Goal: Task Accomplishment & Management: Manage account settings

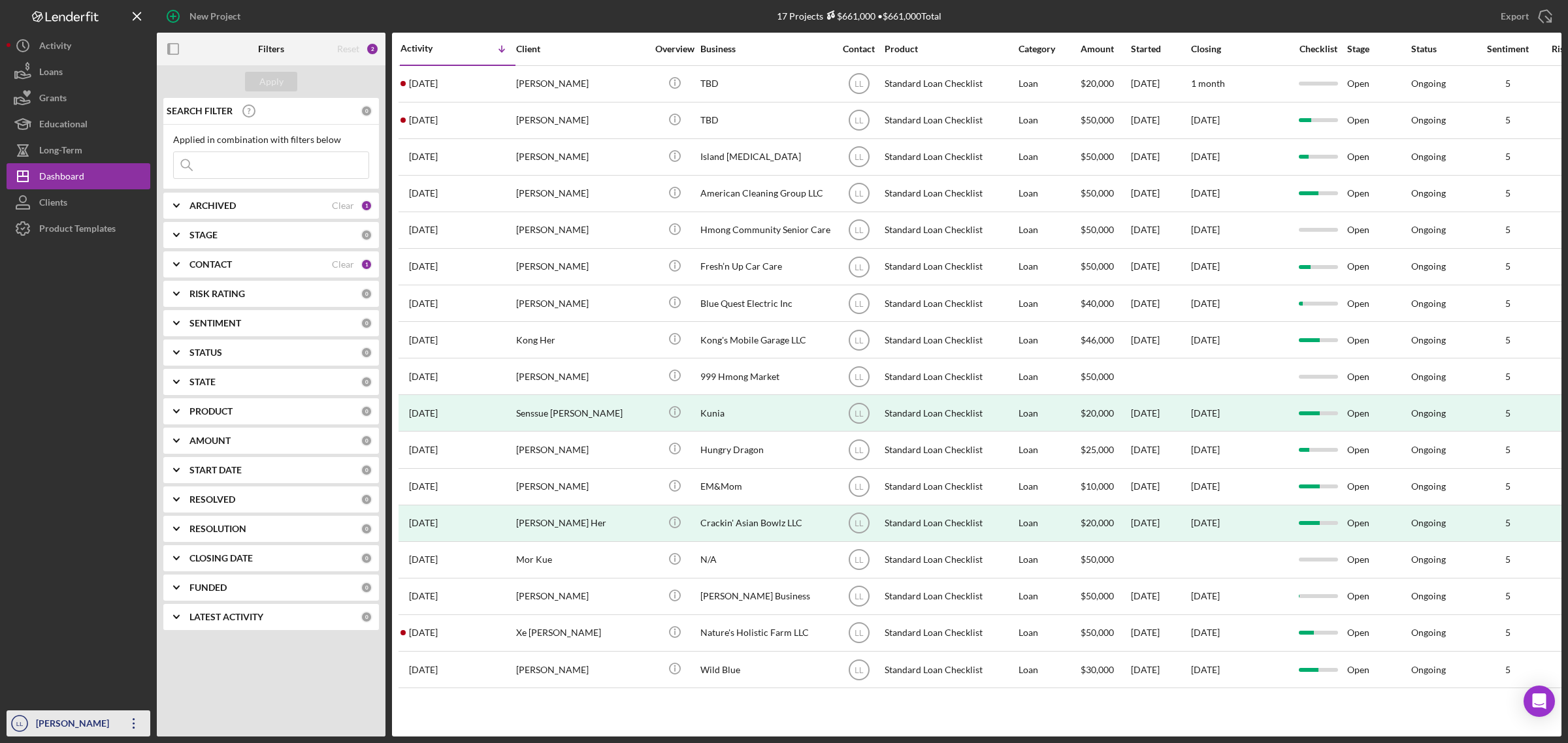
click at [133, 725] on icon "button" at bounding box center [134, 724] width 2 height 10
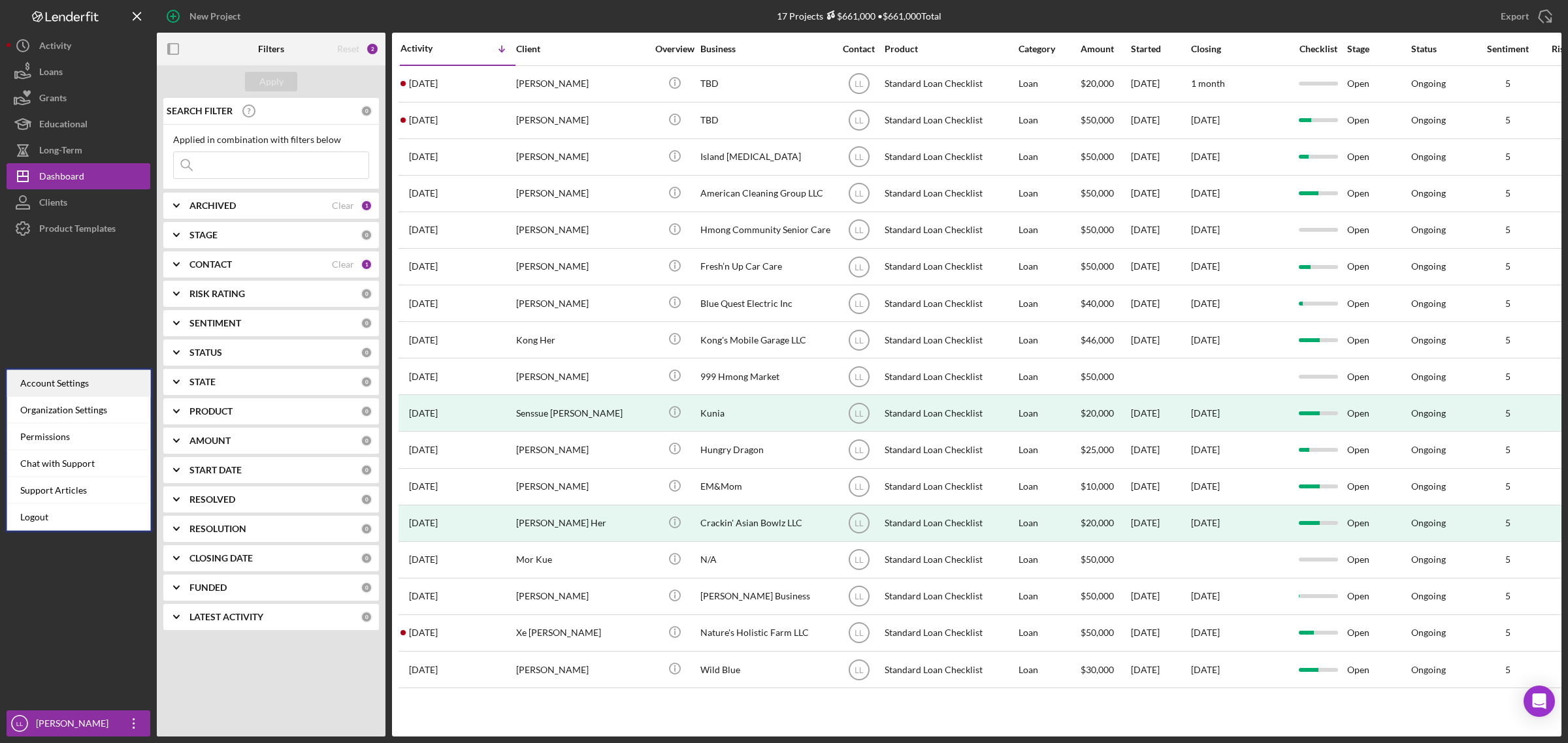
click at [90, 382] on div "Account Settings" at bounding box center [80, 384] width 144 height 27
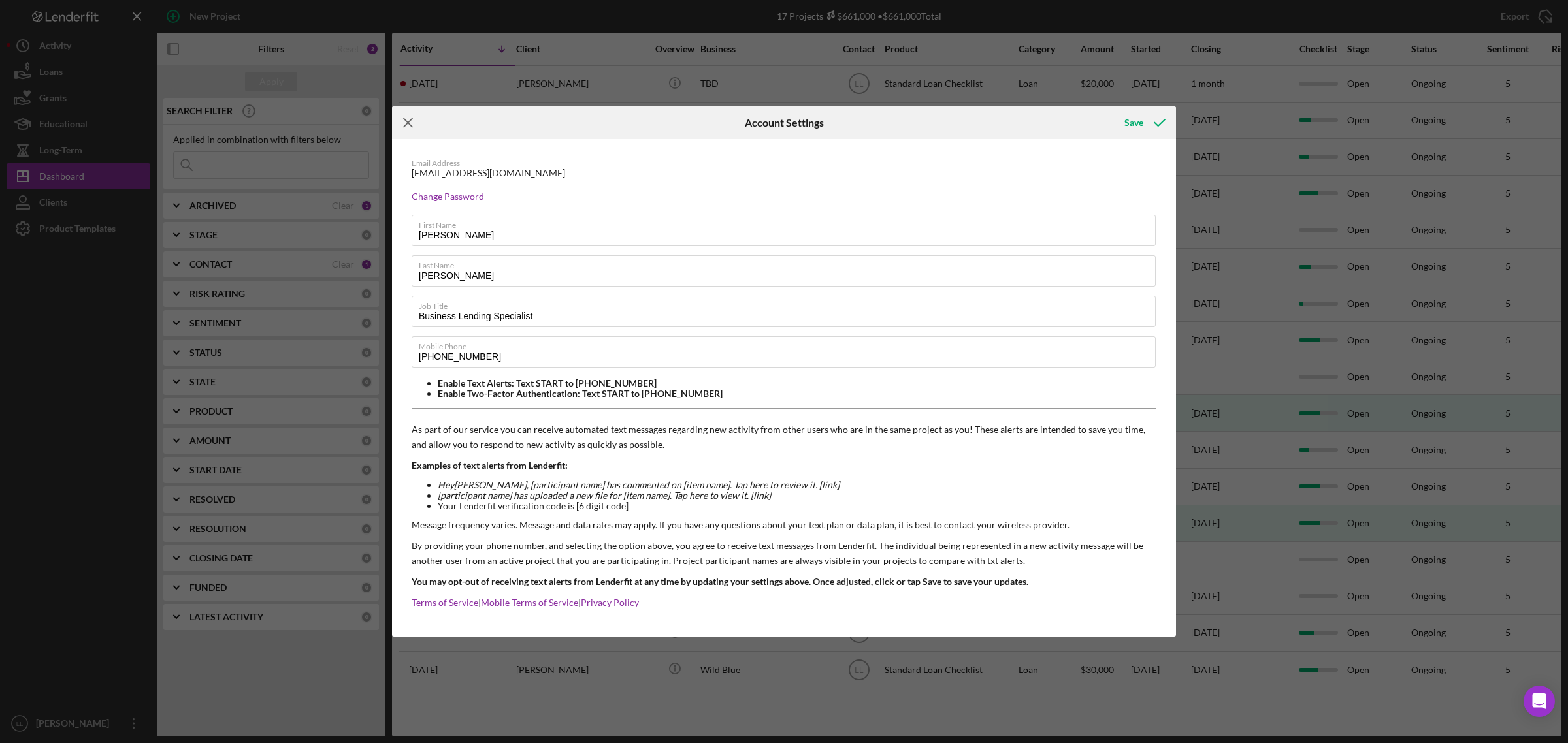
click at [417, 118] on icon "Icon/Menu Close" at bounding box center [408, 123] width 33 height 33
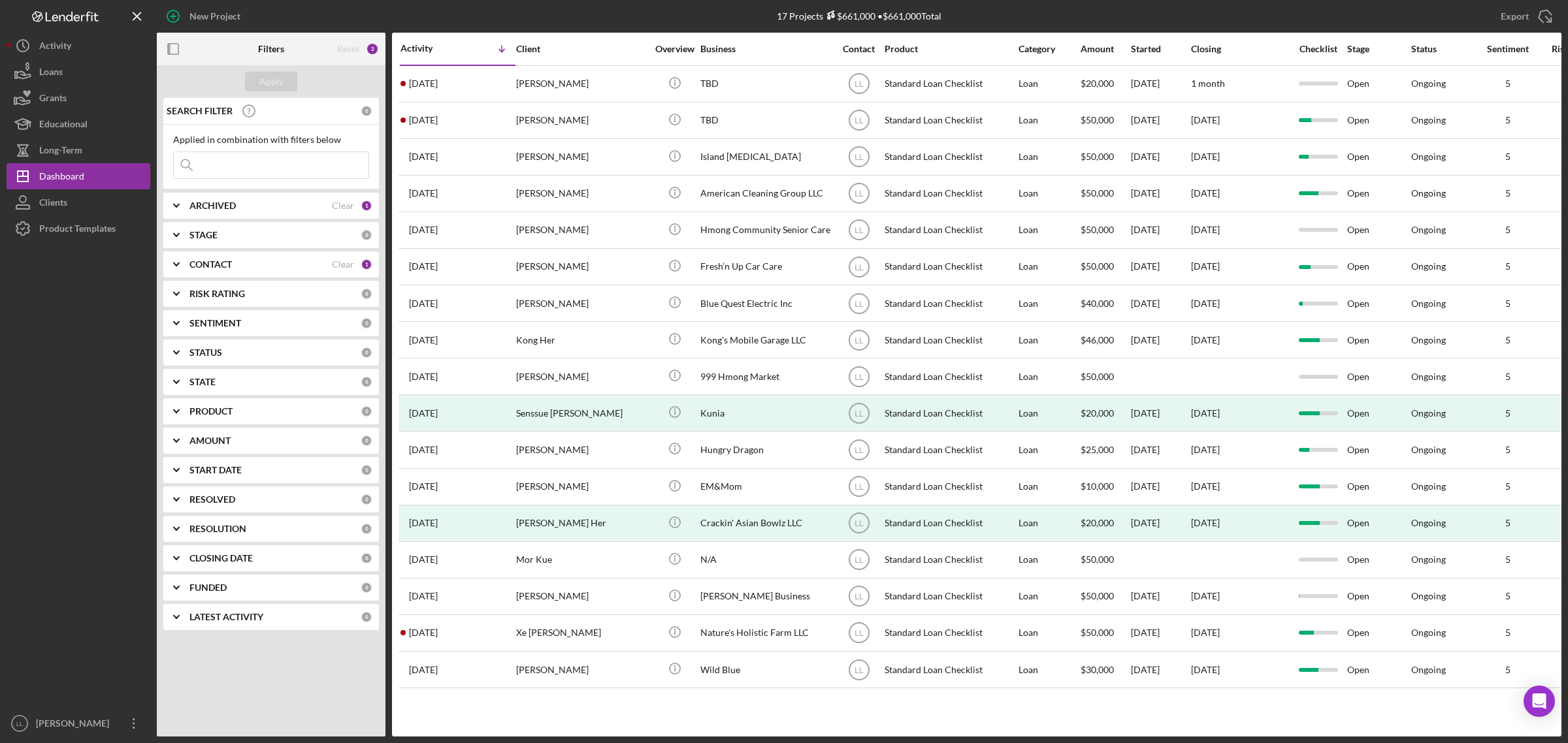
click at [46, 325] on div at bounding box center [79, 475] width 144 height 469
click at [71, 730] on div "[PERSON_NAME]" at bounding box center [75, 724] width 85 height 29
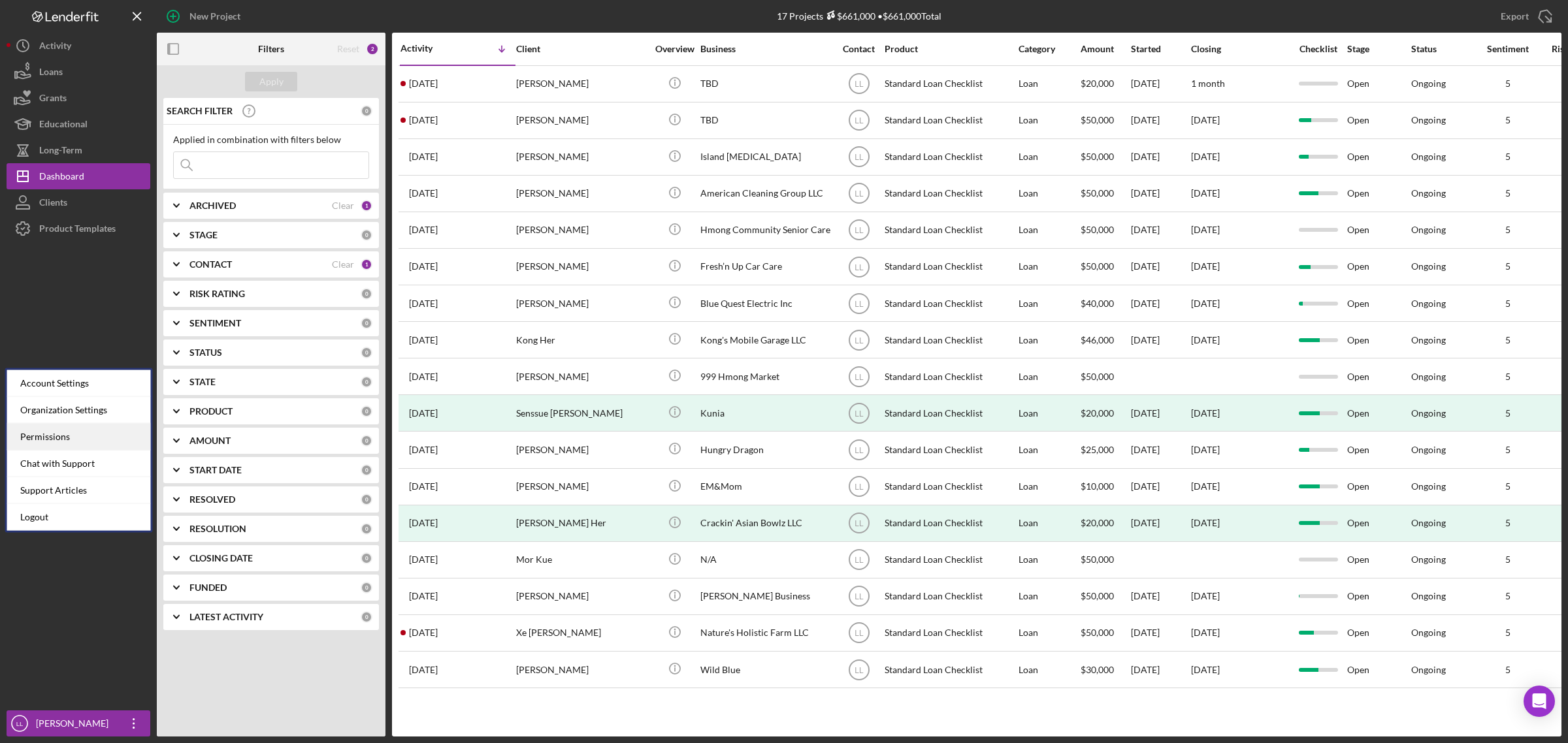
click at [54, 432] on div "Permissions" at bounding box center [80, 437] width 144 height 27
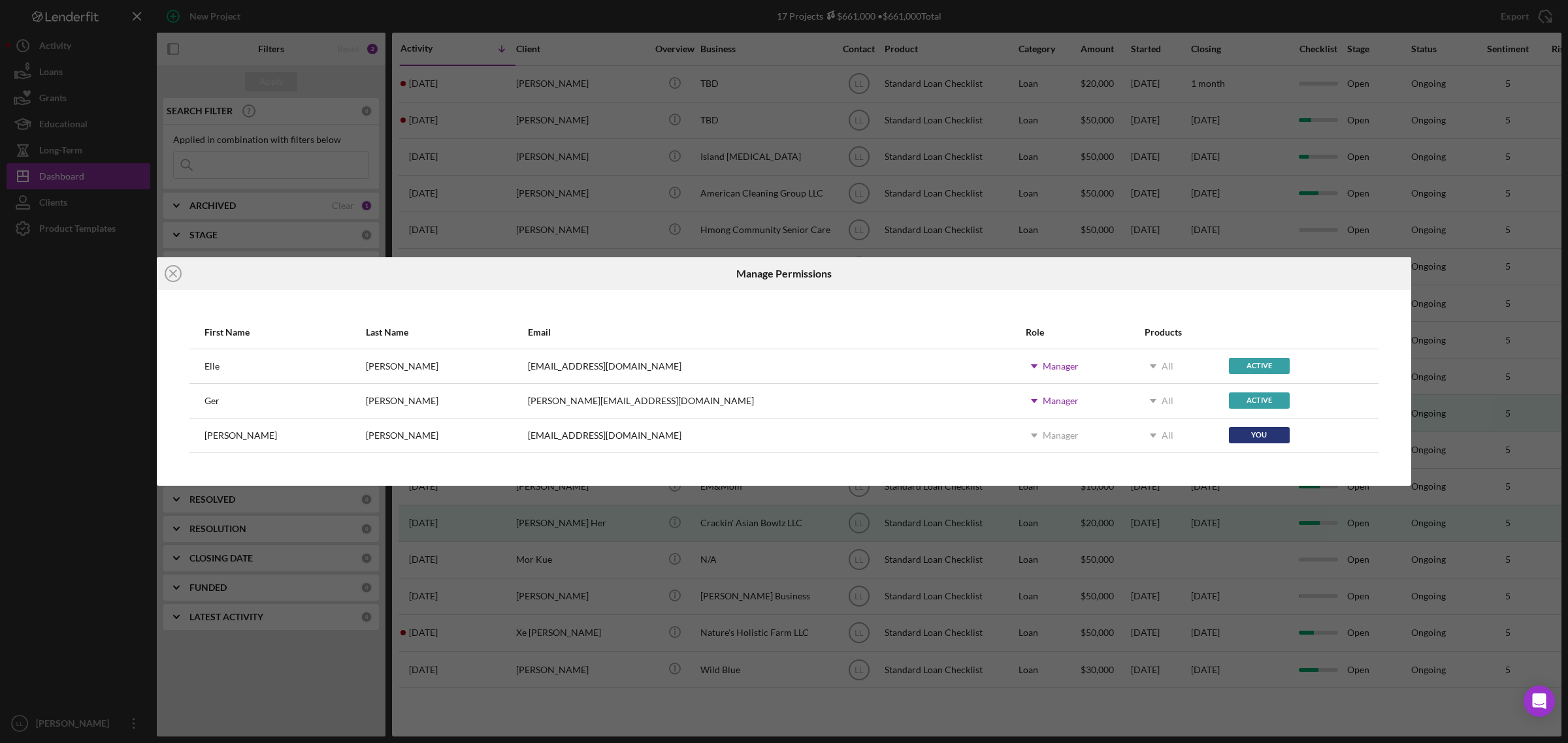
click at [97, 594] on div "Icon/Close Manage Permissions First Name Last Name Email Role Products Elle Kha…" at bounding box center [784, 371] width 1568 height 743
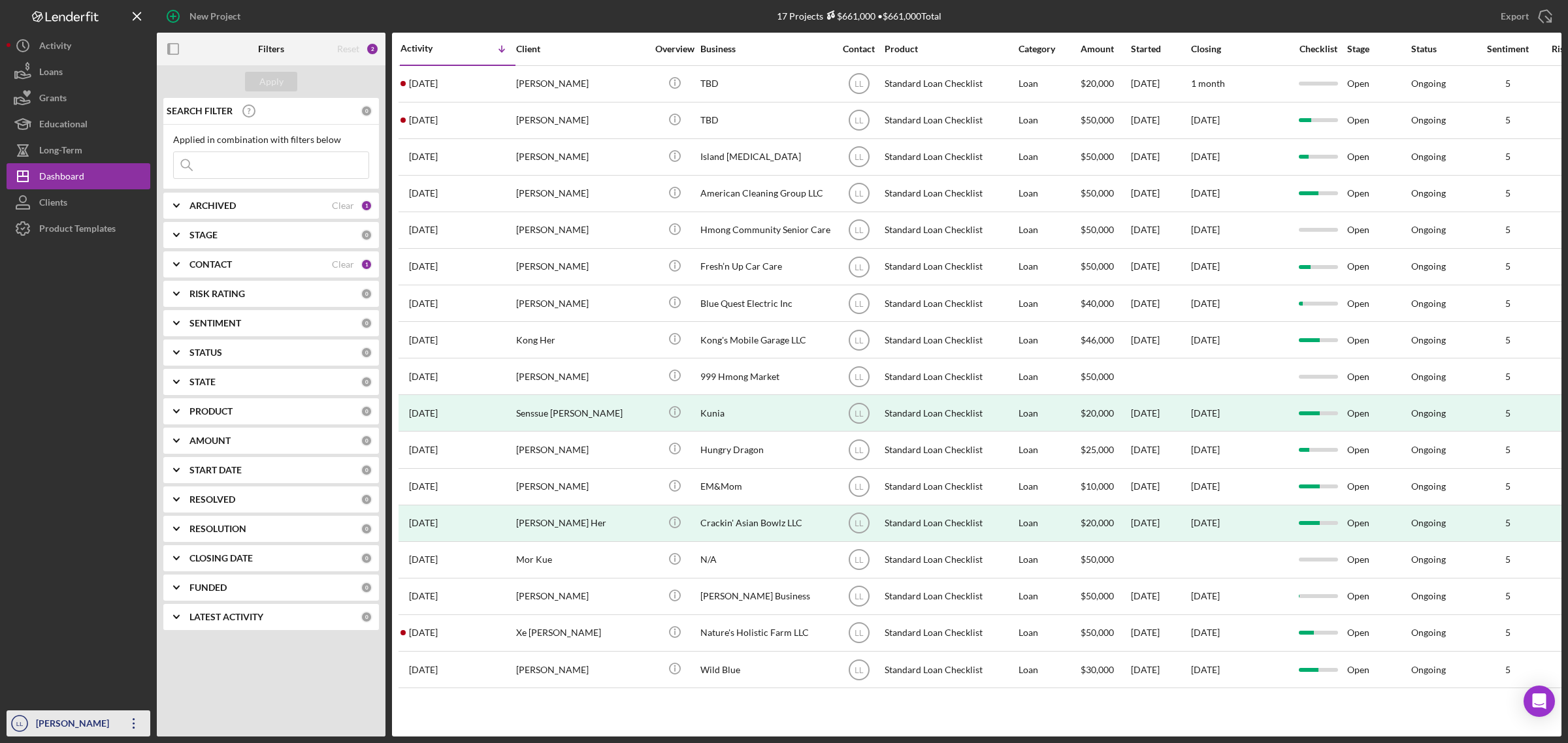
click at [29, 725] on icon "LL" at bounding box center [20, 724] width 26 height 33
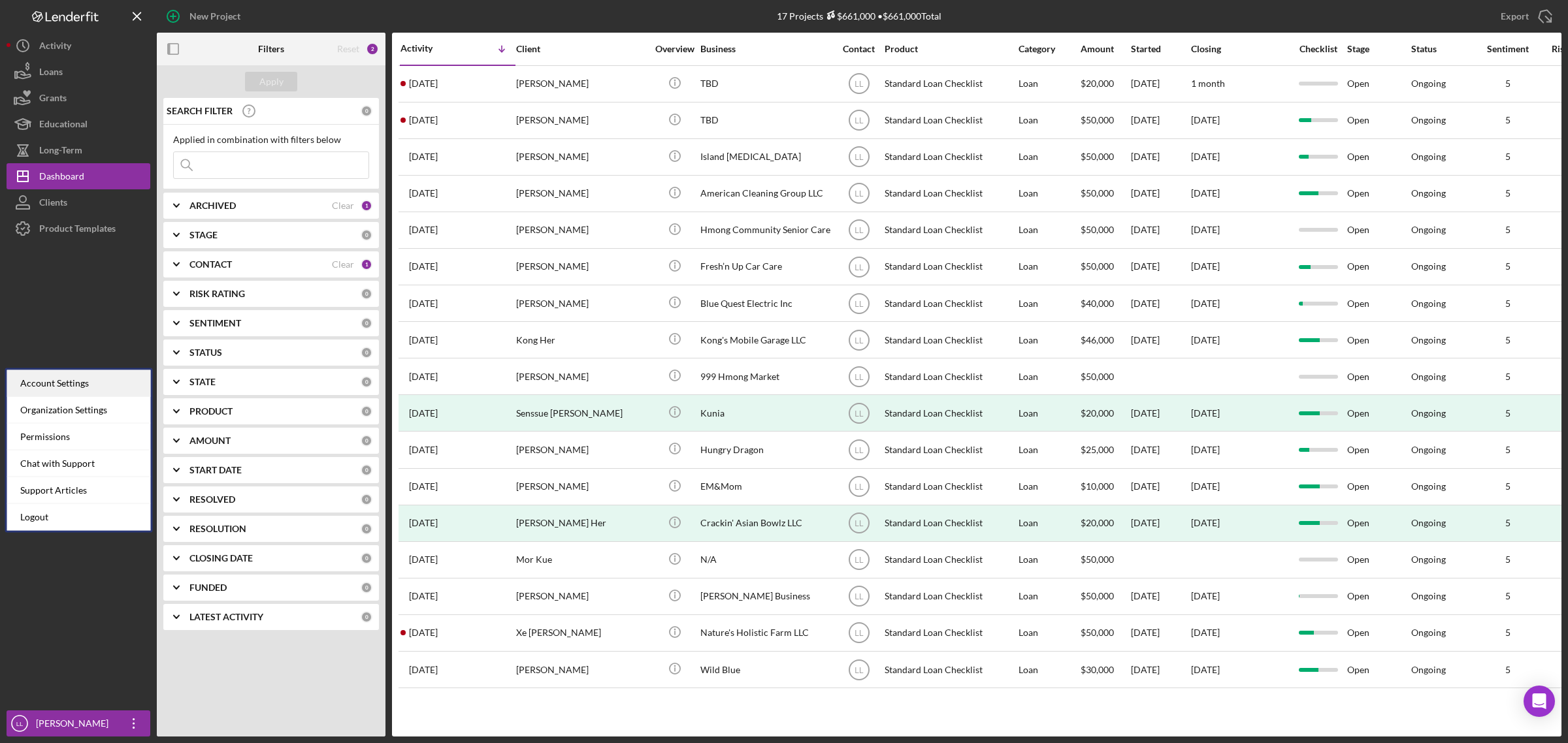
click at [92, 389] on div "Account Settings" at bounding box center [80, 384] width 144 height 27
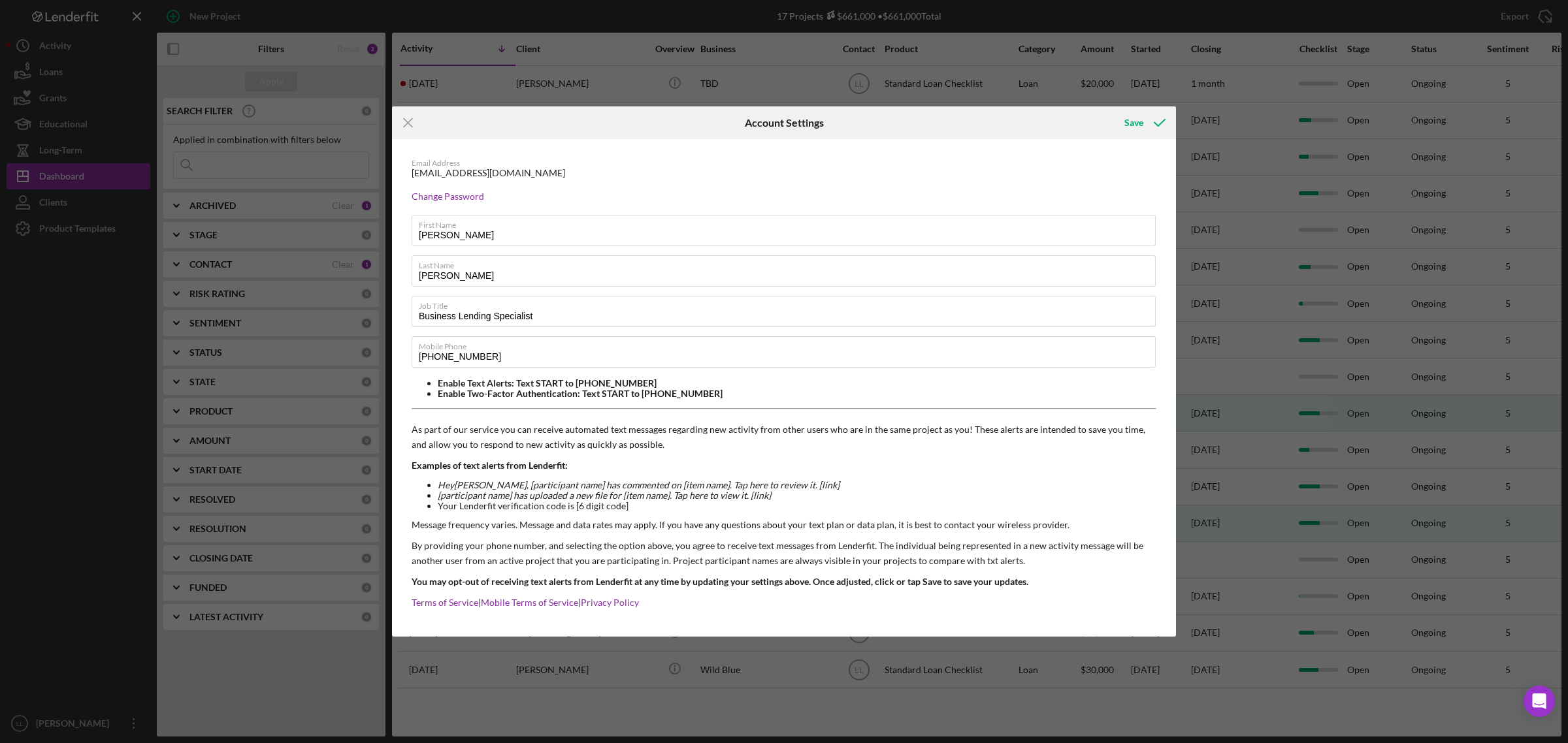
click at [83, 573] on div "Icon/Menu Close Account Settings Save Email Address [EMAIL_ADDRESS][DOMAIN_NAME…" at bounding box center [784, 371] width 1568 height 743
click at [41, 719] on div "Icon/Menu Close Account Settings Save Email Address [EMAIL_ADDRESS][DOMAIN_NAME…" at bounding box center [784, 371] width 1568 height 743
click at [413, 124] on icon "Icon/Menu Close" at bounding box center [408, 123] width 33 height 33
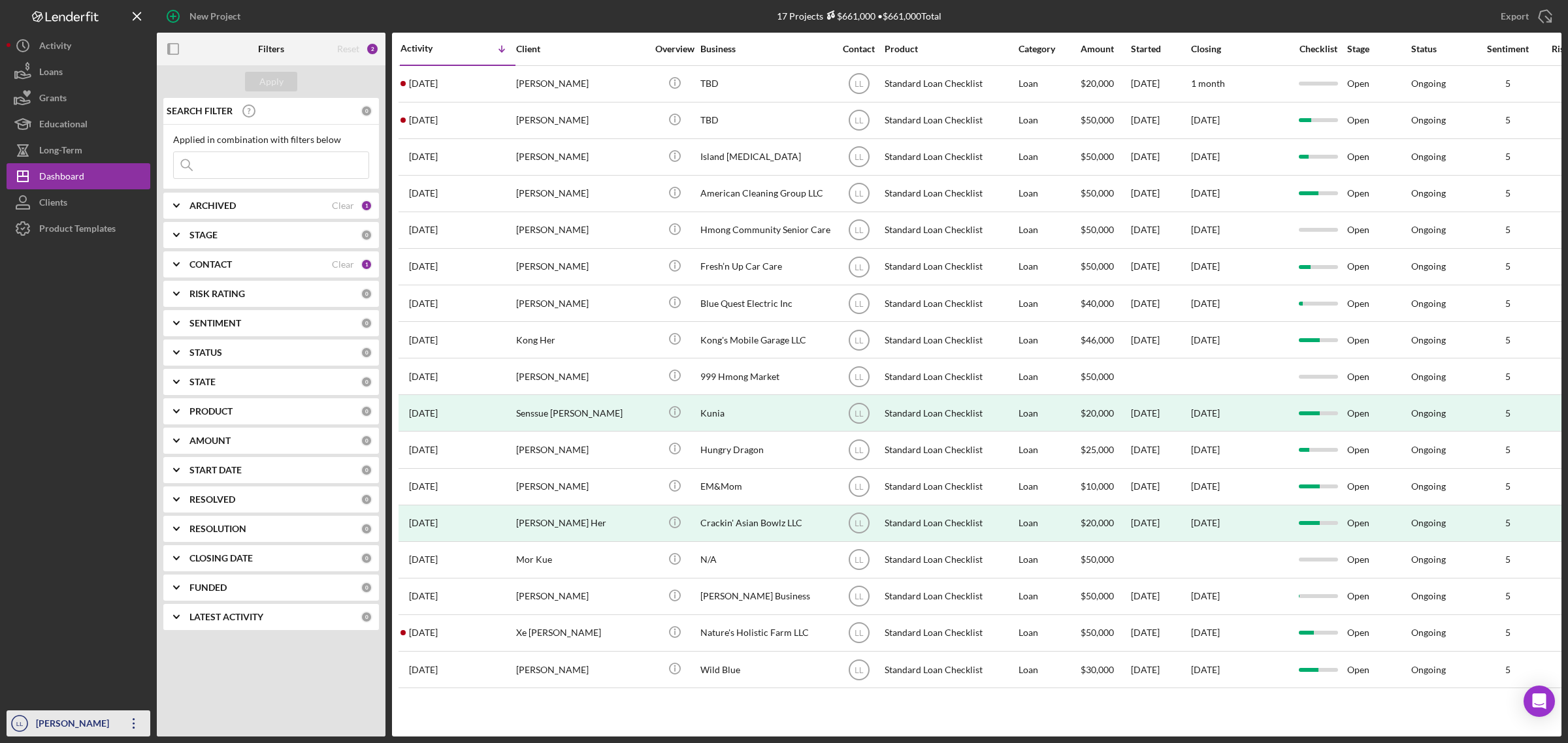
click at [74, 712] on div "[PERSON_NAME]" at bounding box center [75, 724] width 85 height 29
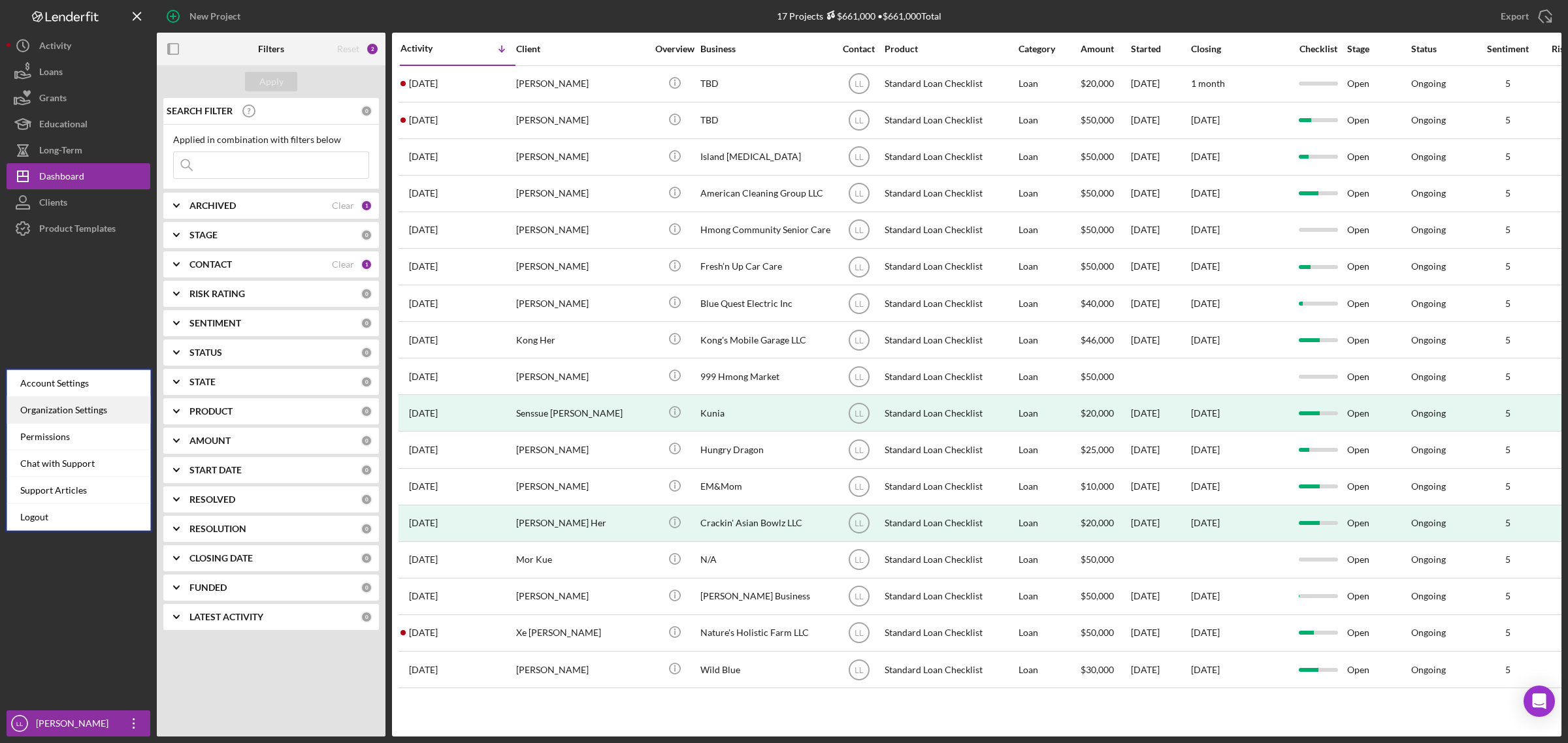
click at [104, 413] on div "Organization Settings" at bounding box center [80, 410] width 144 height 27
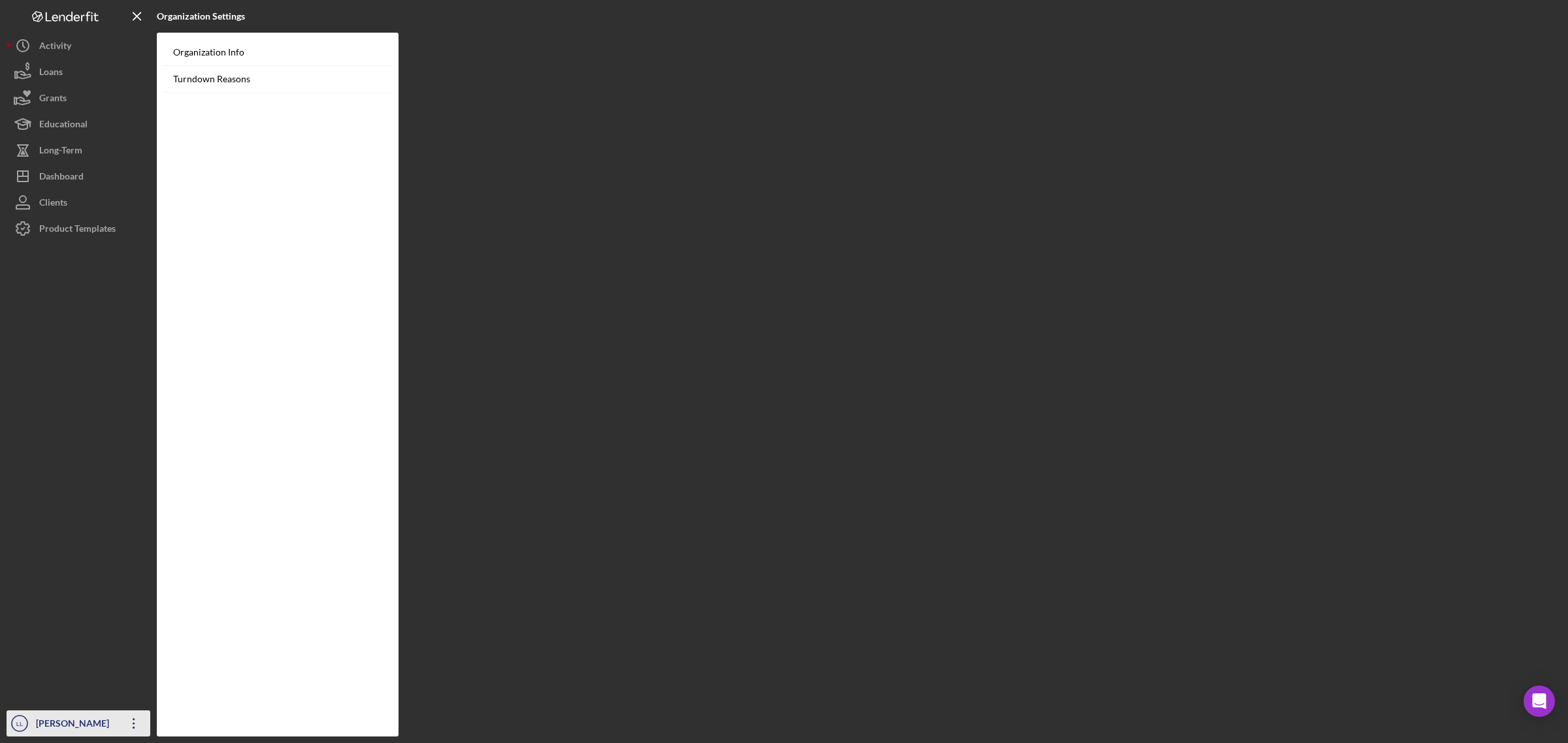
click at [63, 716] on div "[PERSON_NAME]" at bounding box center [75, 724] width 85 height 29
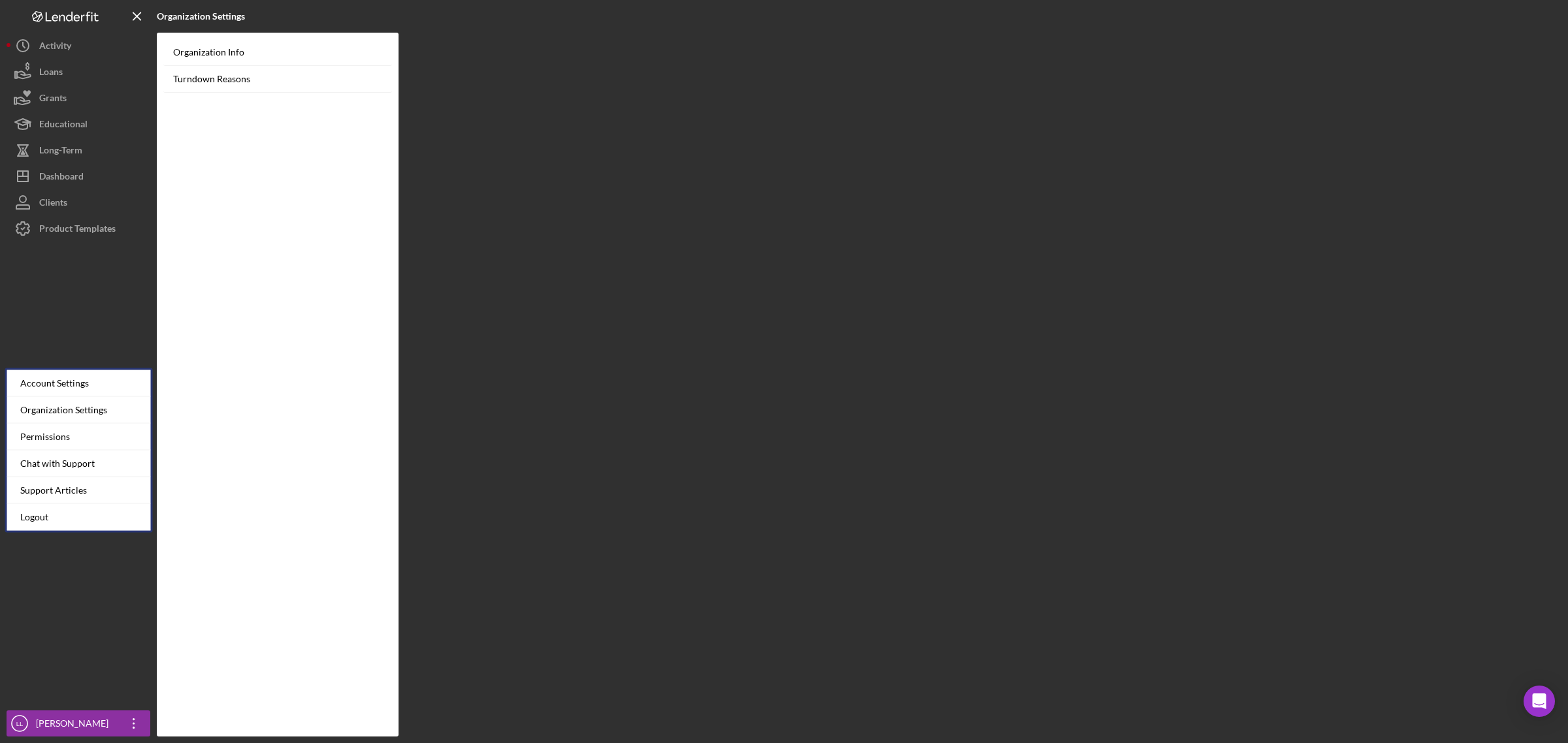
click at [94, 316] on div at bounding box center [79, 475] width 144 height 469
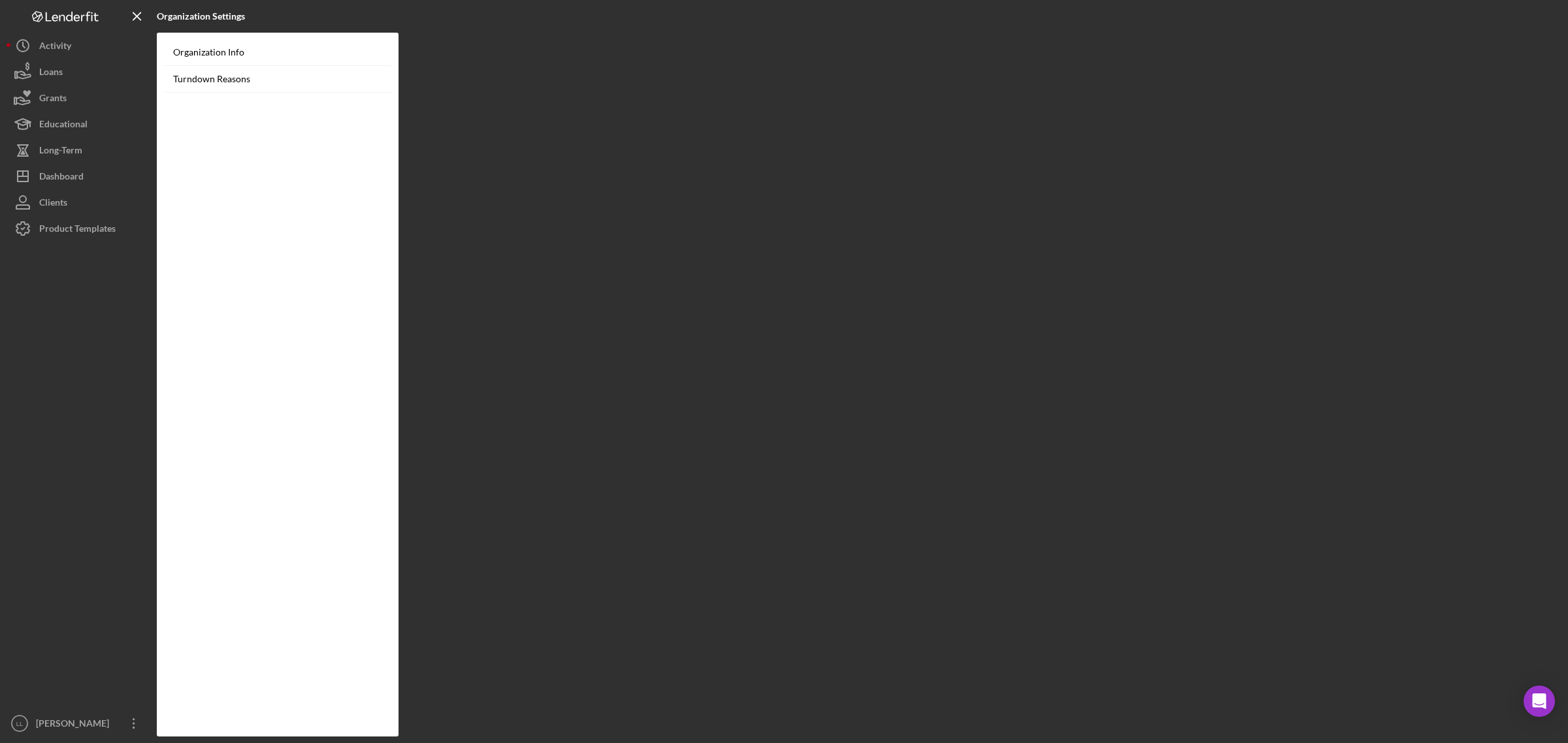
click at [77, 15] on icon at bounding box center [77, 17] width 6 height 7
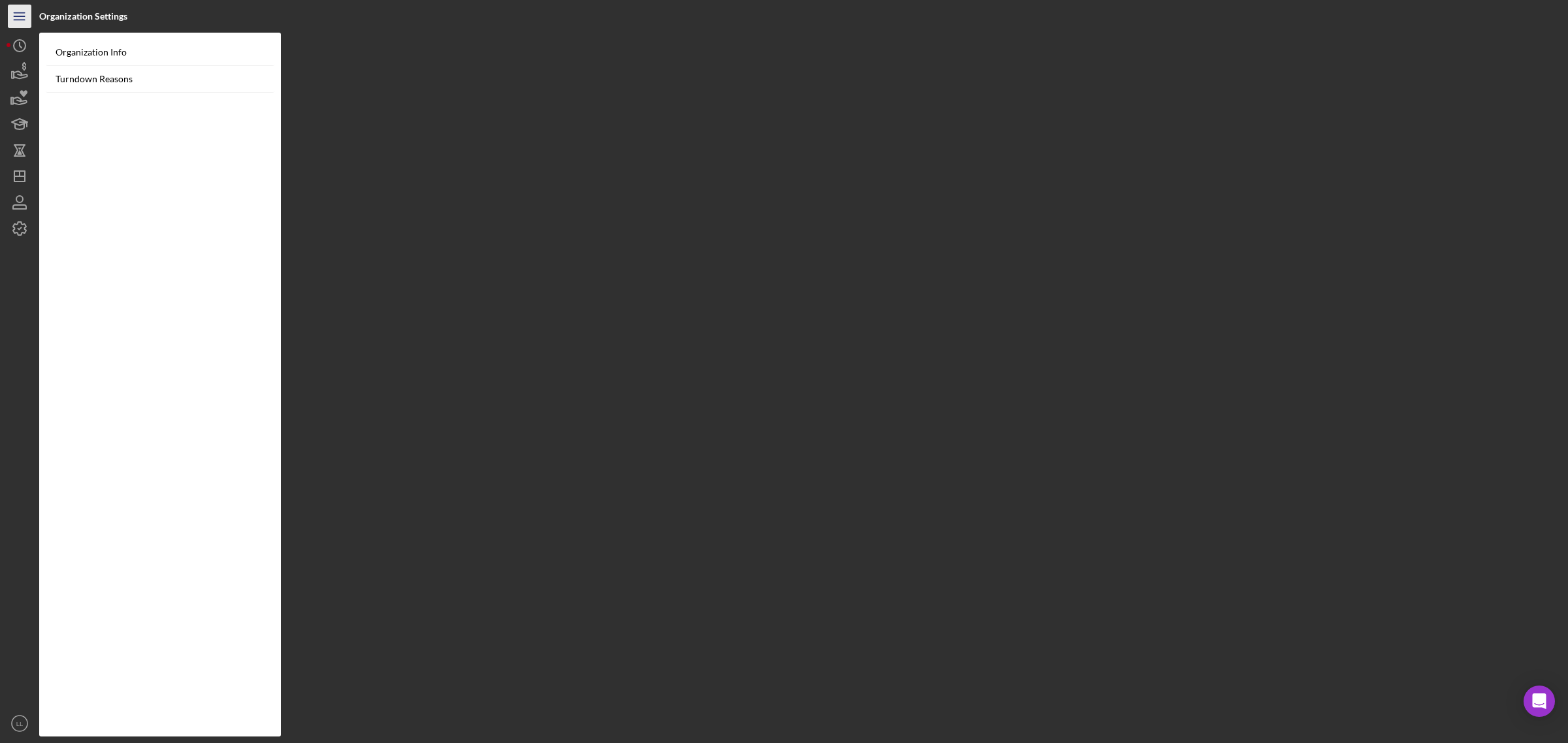
click at [24, 15] on icon "Icon/Menu" at bounding box center [20, 16] width 29 height 29
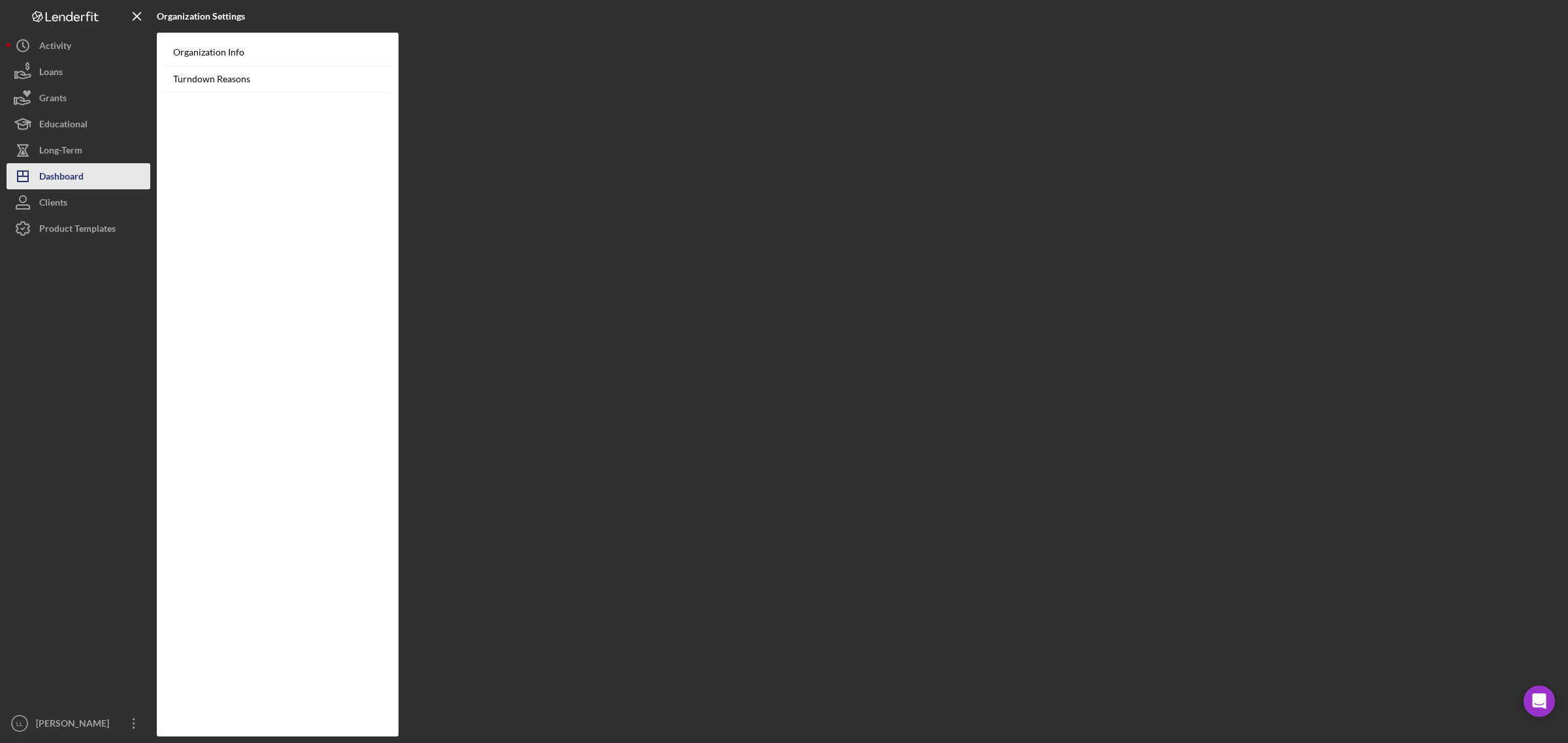
drag, startPoint x: 71, startPoint y: 170, endPoint x: 76, endPoint y: 165, distance: 7.1
click at [71, 169] on div "Dashboard" at bounding box center [61, 178] width 44 height 29
